Goal: Task Accomplishment & Management: Manage account settings

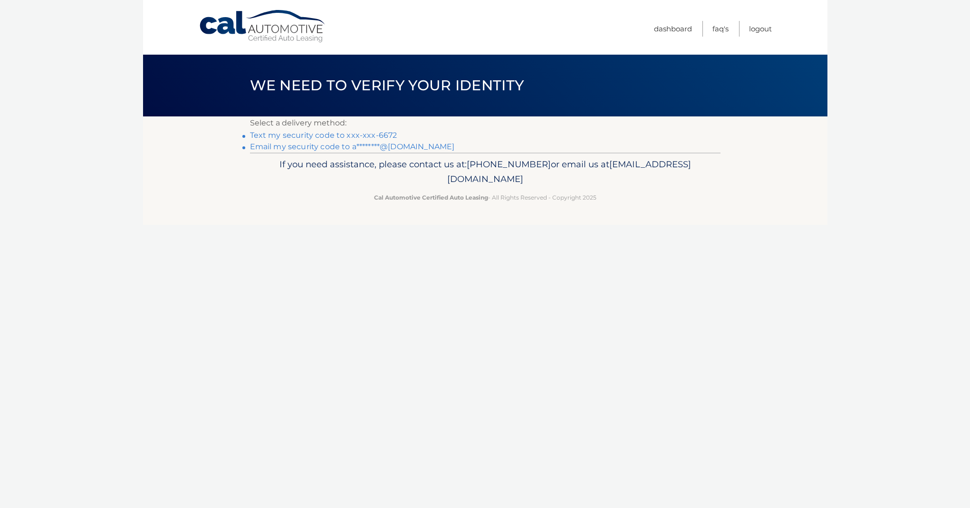
click at [320, 136] on link "Text my security code to xxx-xxx-6672" at bounding box center [323, 135] width 147 height 9
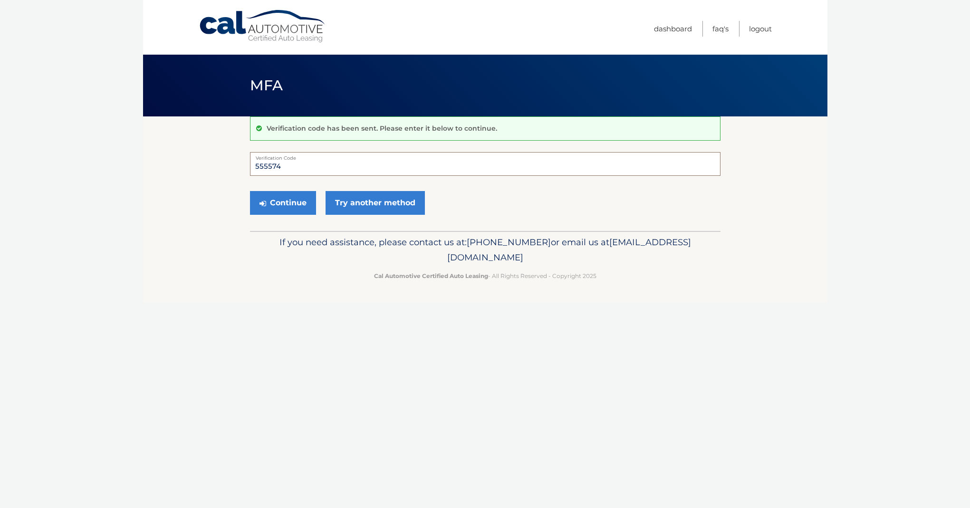
type input "555574"
click at [282, 202] on button "Continue" at bounding box center [283, 203] width 66 height 24
click at [287, 202] on button "Continue" at bounding box center [283, 203] width 66 height 24
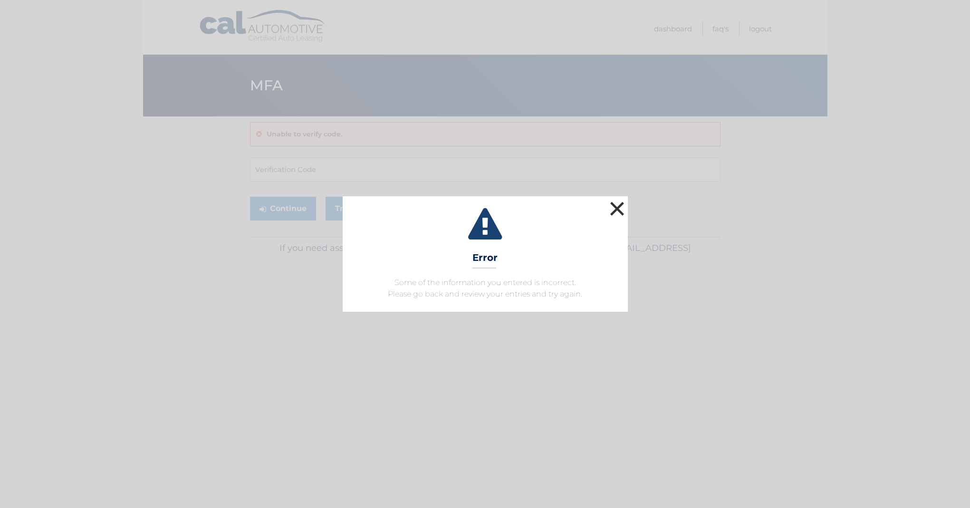
click at [620, 209] on button "×" at bounding box center [617, 208] width 19 height 19
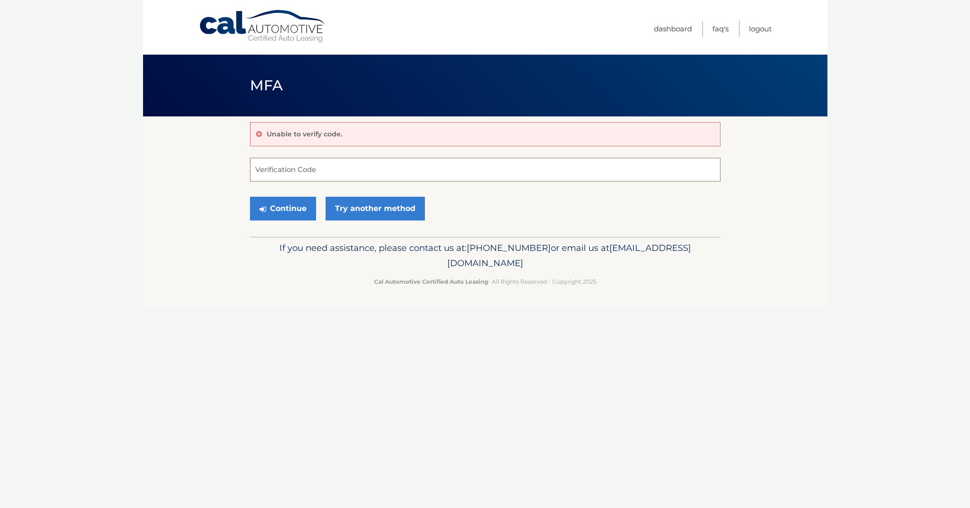
click at [274, 162] on input "Verification Code" at bounding box center [485, 170] width 471 height 24
click at [358, 211] on link "Try another method" at bounding box center [375, 209] width 99 height 24
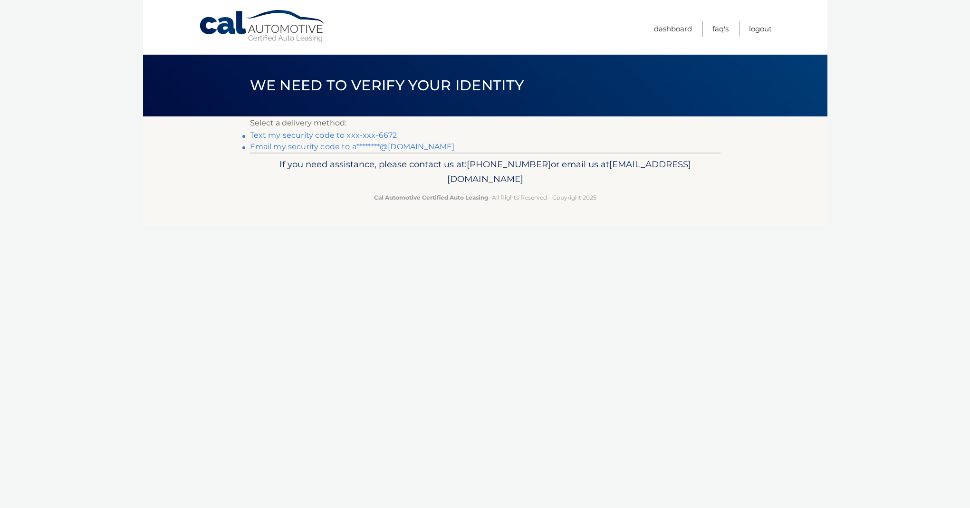
click at [307, 135] on link "Text my security code to xxx-xxx-6672" at bounding box center [323, 135] width 147 height 9
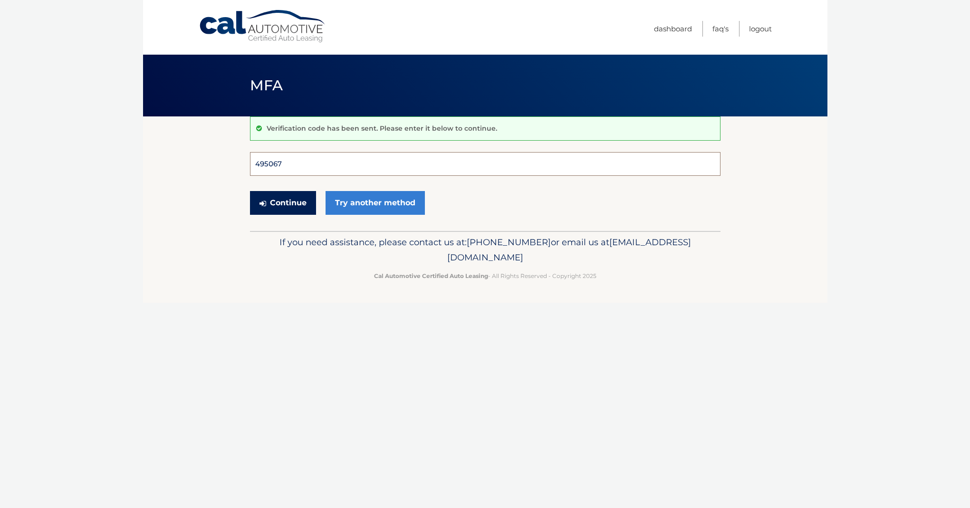
type input "495067"
click at [282, 202] on button "Continue" at bounding box center [283, 203] width 66 height 24
click at [362, 167] on input "495067" at bounding box center [485, 164] width 471 height 24
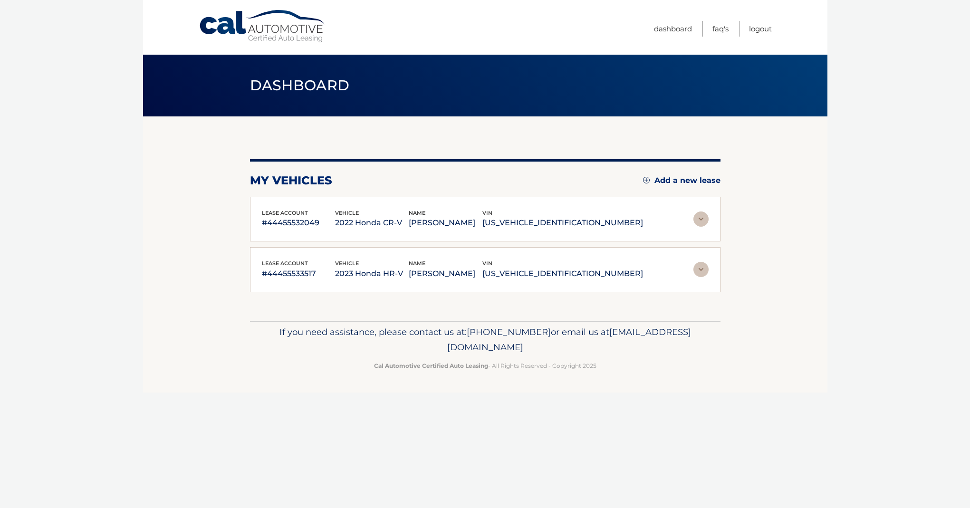
click at [288, 203] on div "lease account #44455532049 vehicle 2022 Honda CR-V name [PERSON_NAME] vin [US_V…" at bounding box center [485, 219] width 471 height 45
click at [702, 271] on img at bounding box center [700, 269] width 15 height 15
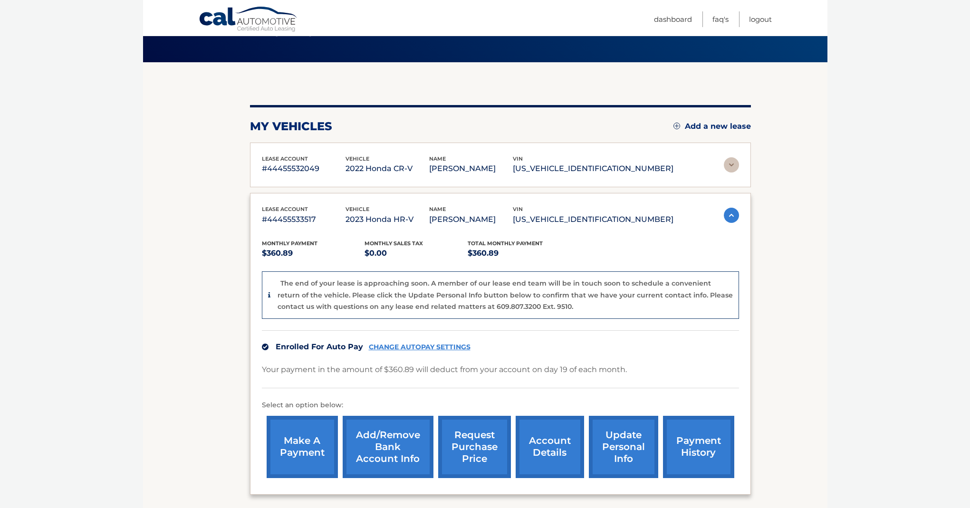
scroll to position [55, 0]
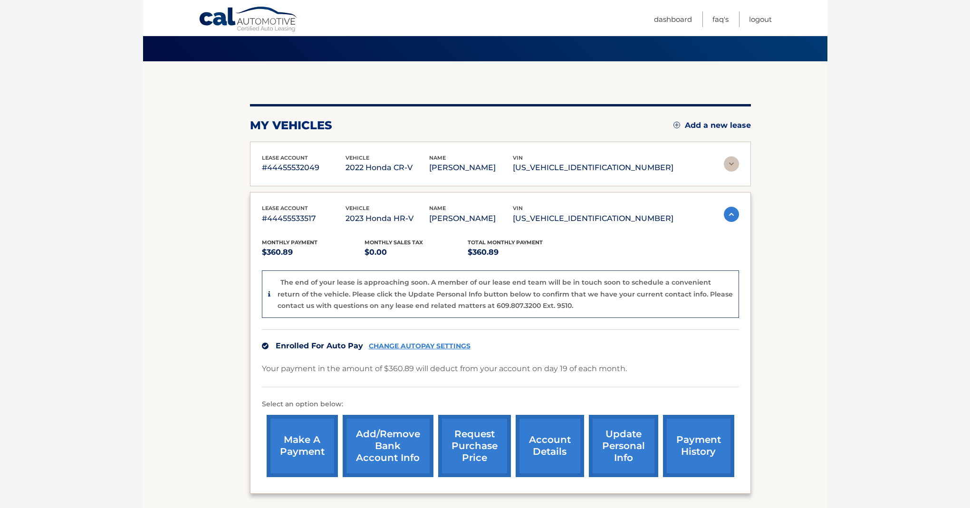
click at [400, 344] on link "CHANGE AUTOPAY SETTINGS" at bounding box center [420, 346] width 102 height 8
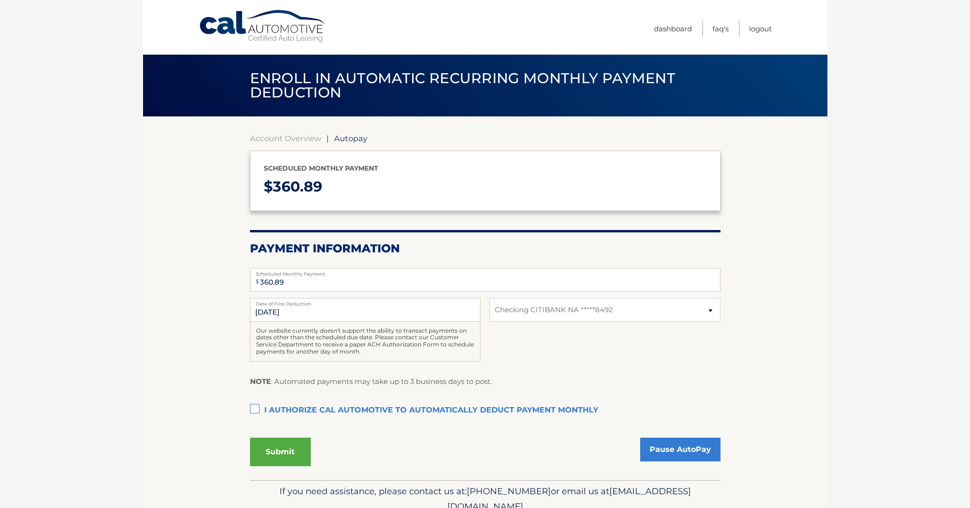
select select "N2M0NmRjOGMtMjAxMi00NzY4LWIwNjMtOTM5MWNlYjdkNjI2"
click at [678, 450] on link "Pause AutoPay" at bounding box center [680, 450] width 80 height 24
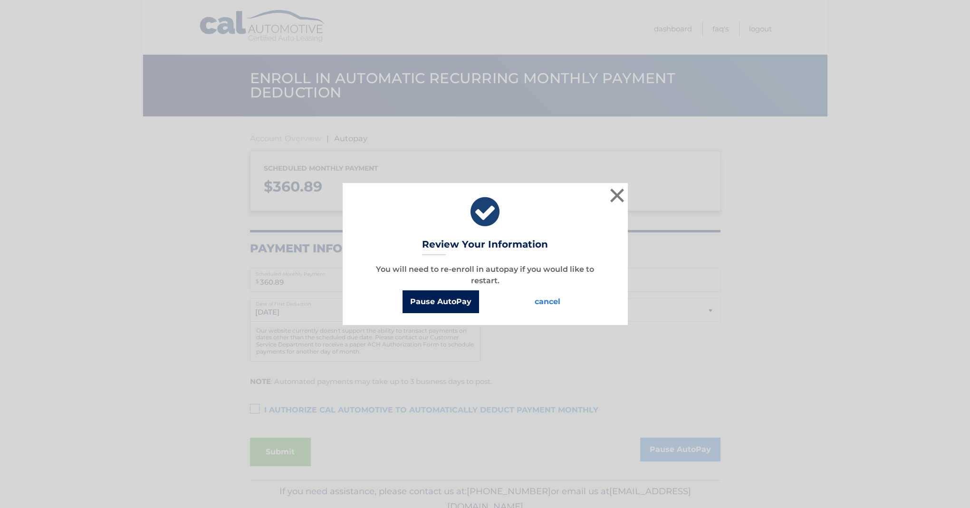
click at [445, 303] on button "Pause AutoPay" at bounding box center [441, 301] width 77 height 23
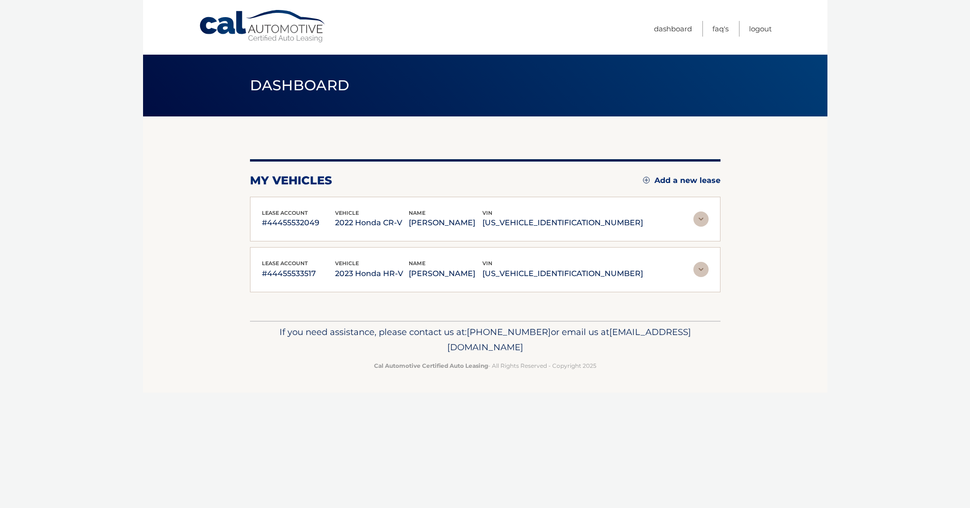
click at [704, 269] on img at bounding box center [700, 269] width 15 height 15
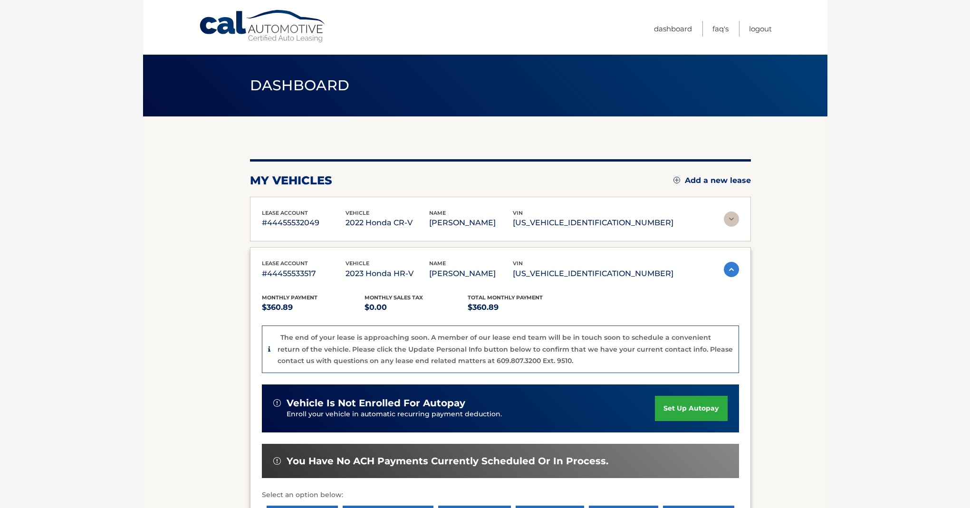
click at [727, 216] on img at bounding box center [731, 218] width 15 height 15
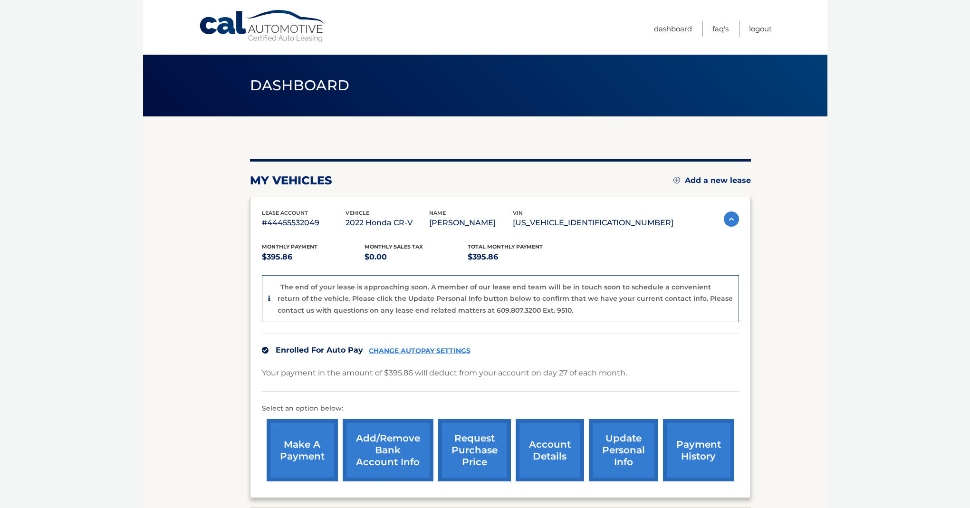
scroll to position [0, 1]
click at [727, 216] on img at bounding box center [731, 218] width 15 height 15
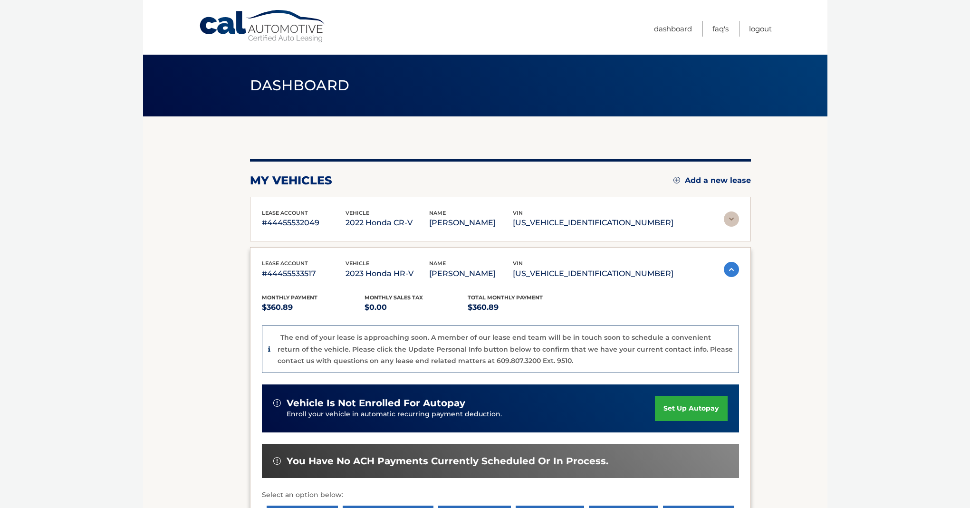
click at [727, 216] on img at bounding box center [731, 218] width 15 height 15
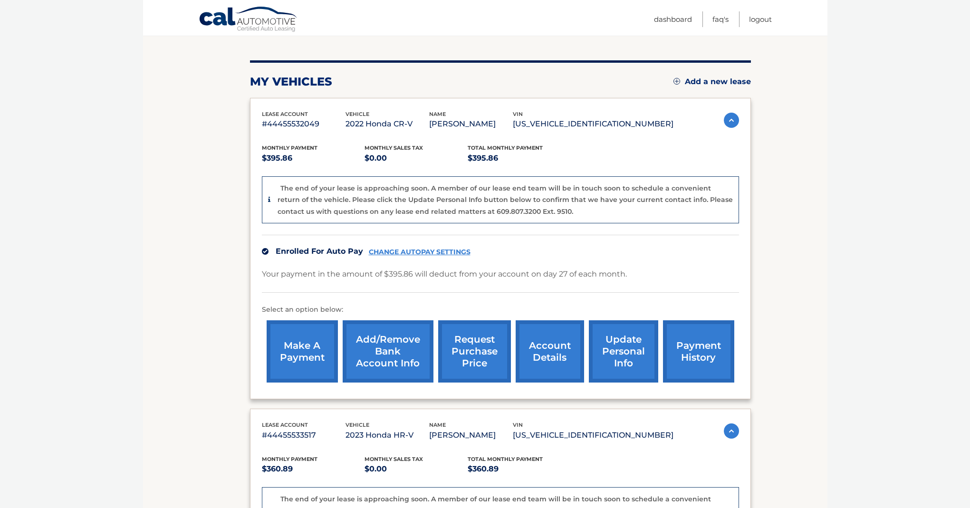
scroll to position [98, 0]
